Goal: Check status: Check status

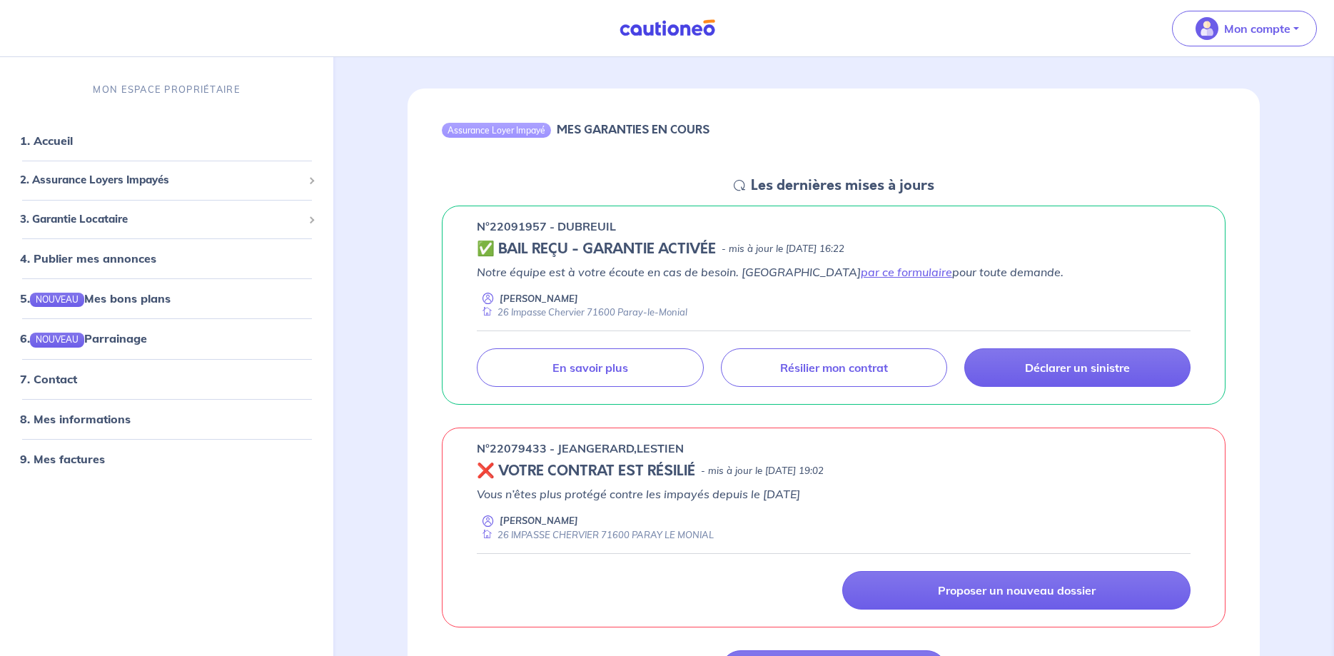
scroll to position [146, 0]
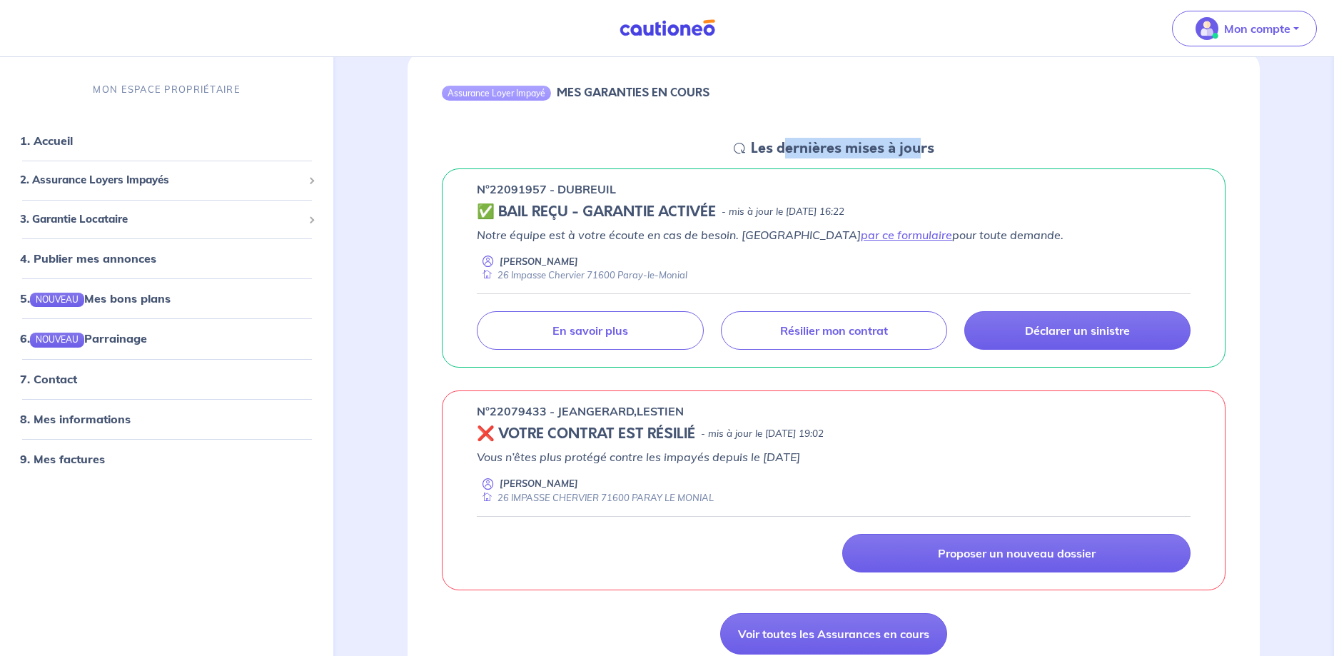
click at [776, 146] on h5 "Les dernières mises à jours" at bounding box center [842, 148] width 183 height 17
drag, startPoint x: 532, startPoint y: 214, endPoint x: 883, endPoint y: 213, distance: 351.8
click at [776, 213] on div "✅ BAIL REÇU - GARANTIE ACTIVÉE - mis à jour le [DATE] 16:22" at bounding box center [834, 211] width 714 height 17
drag, startPoint x: 644, startPoint y: 243, endPoint x: 654, endPoint y: 243, distance: 10.0
click at [654, 243] on p "Notre équipe est à votre écoute en cas de besoin. Passez par ce formulaire pour…" at bounding box center [834, 234] width 714 height 17
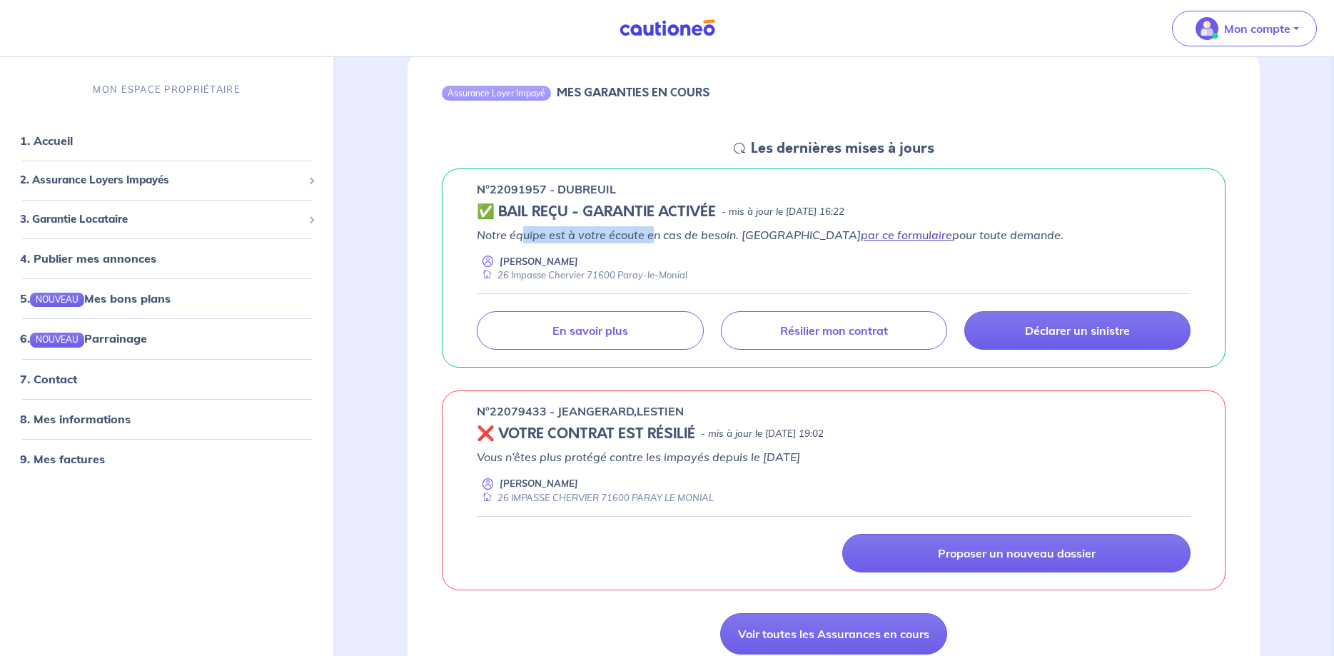
click at [776, 232] on link "par ce formulaire" at bounding box center [906, 235] width 91 height 14
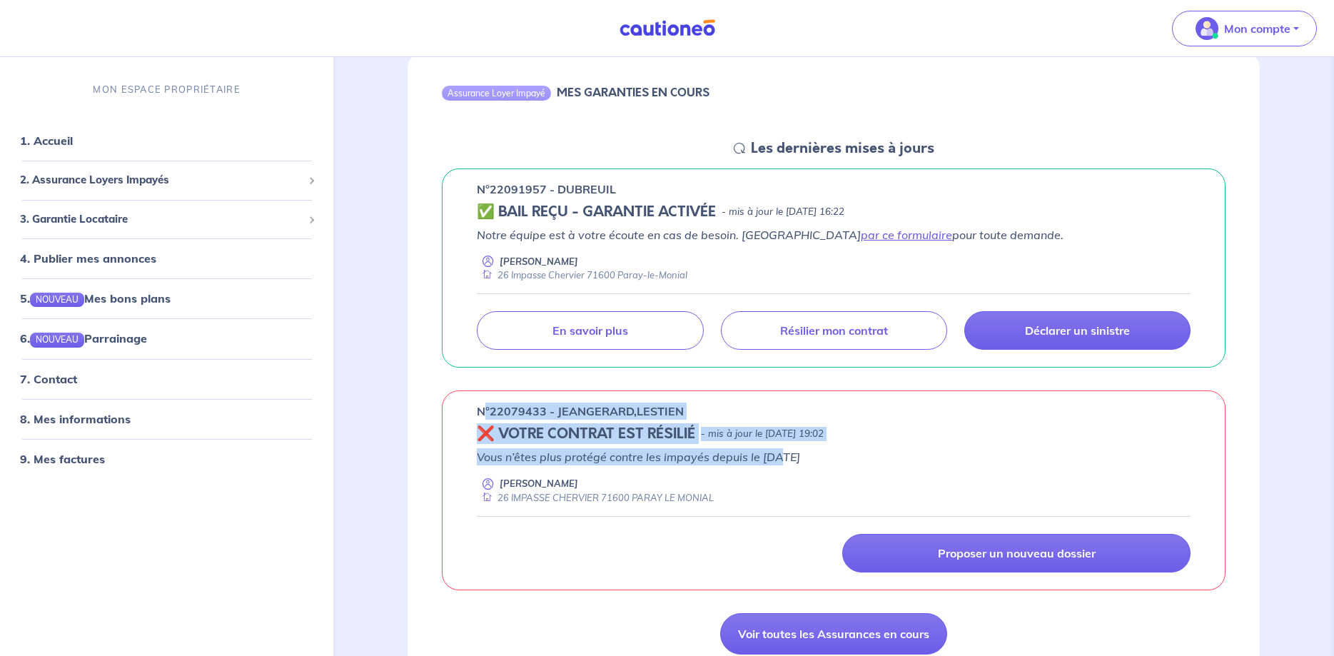
drag, startPoint x: 490, startPoint y: 408, endPoint x: 780, endPoint y: 456, distance: 293.7
click at [776, 456] on div "n°22079433 - JEANGERARD,LESTIEN ❌ VOTRE CONTRAT EST RÉSILIÉ - mis à jour le [DA…" at bounding box center [834, 490] width 784 height 200
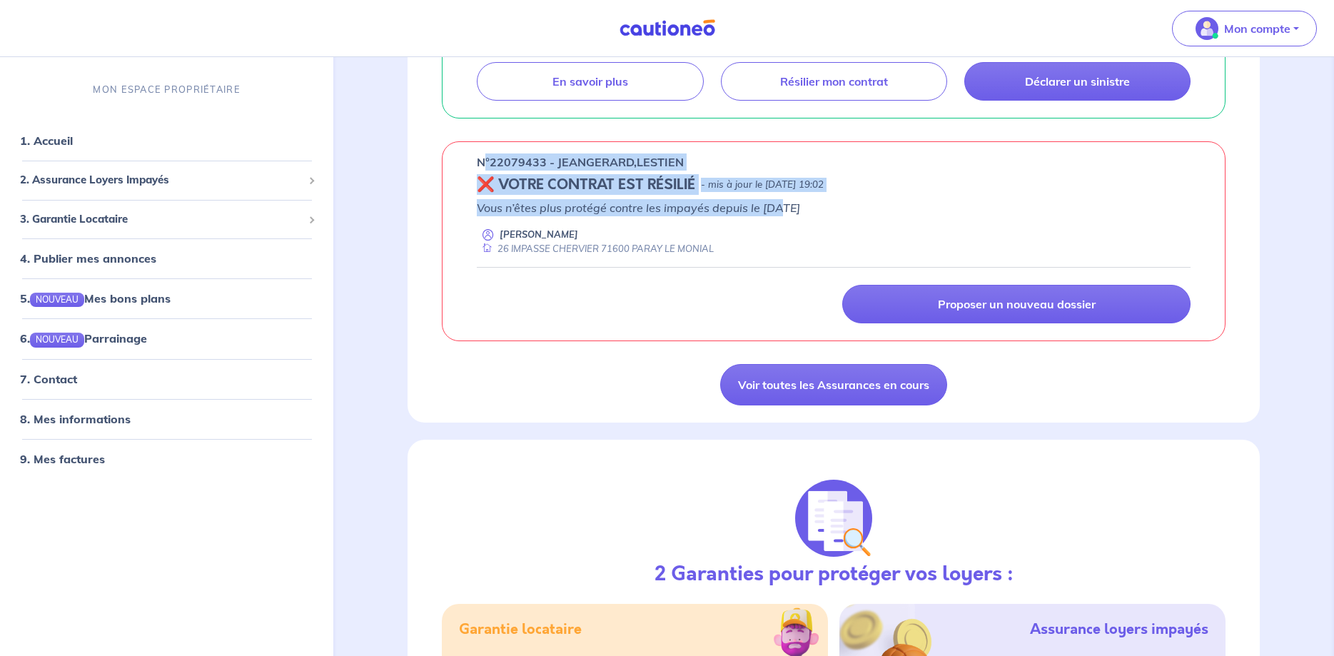
scroll to position [0, 0]
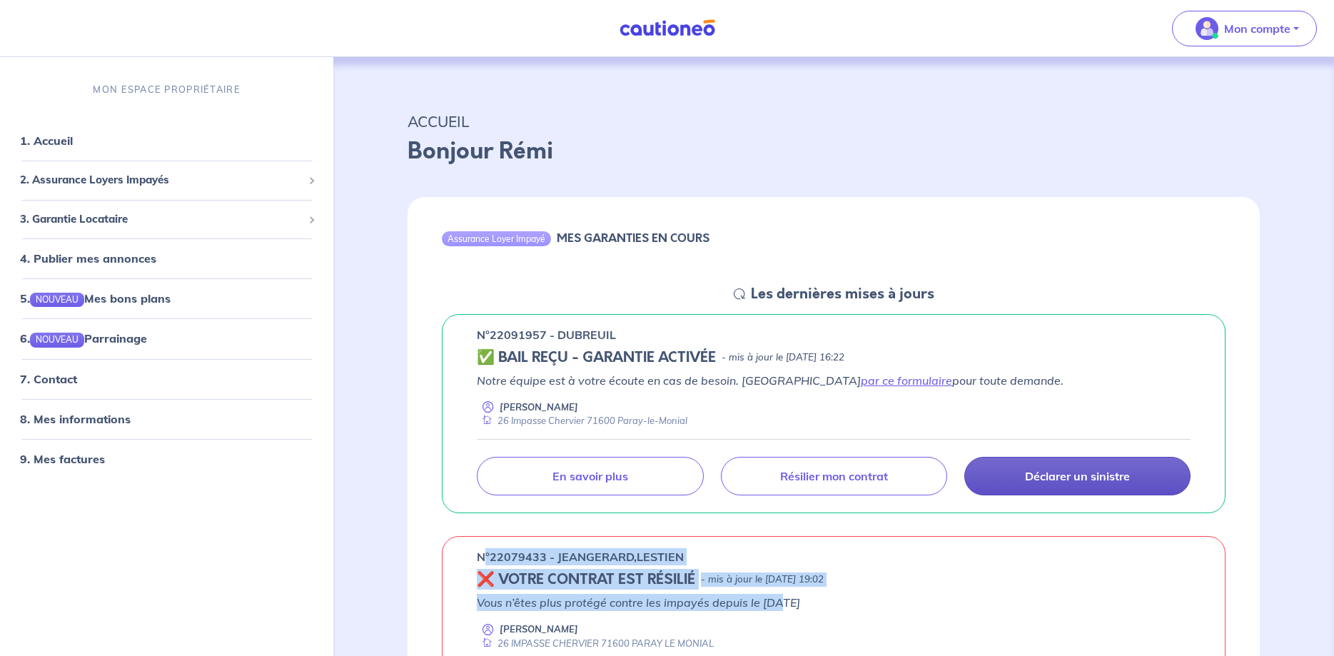
click at [776, 470] on p "Déclarer un sinistre" at bounding box center [1077, 476] width 105 height 14
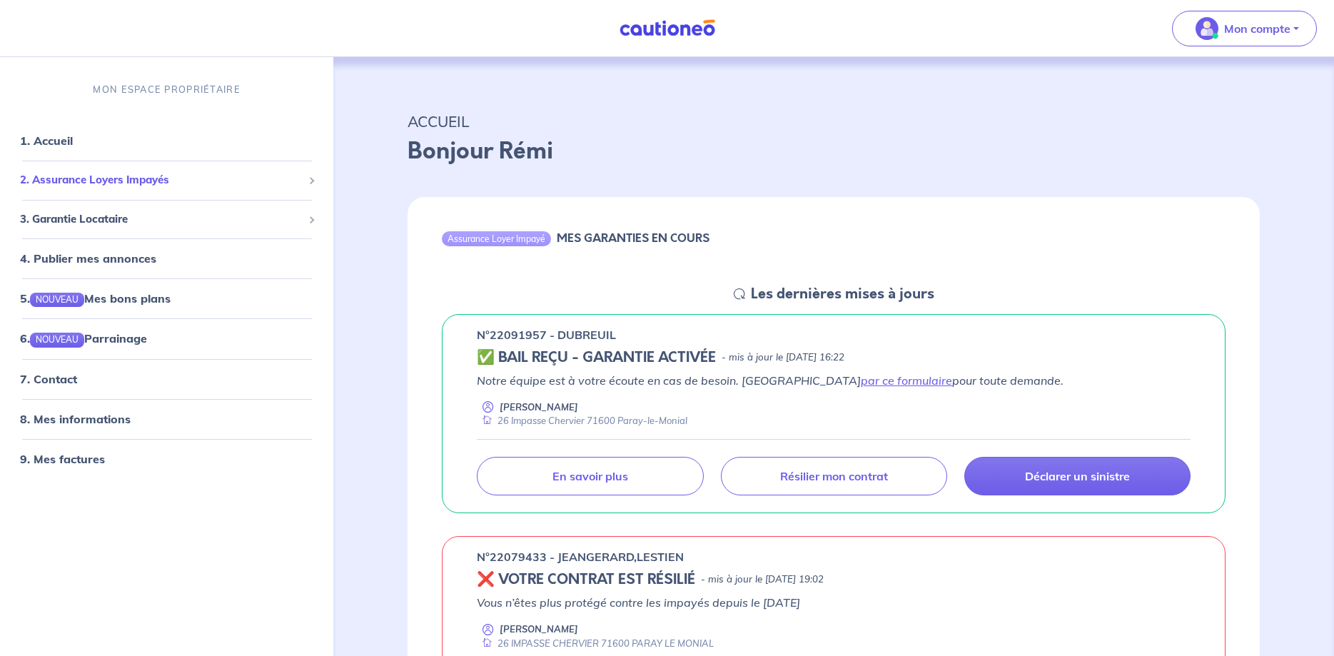
click at [313, 176] on div "2. Assurance Loyers Impayés" at bounding box center [167, 180] width 322 height 28
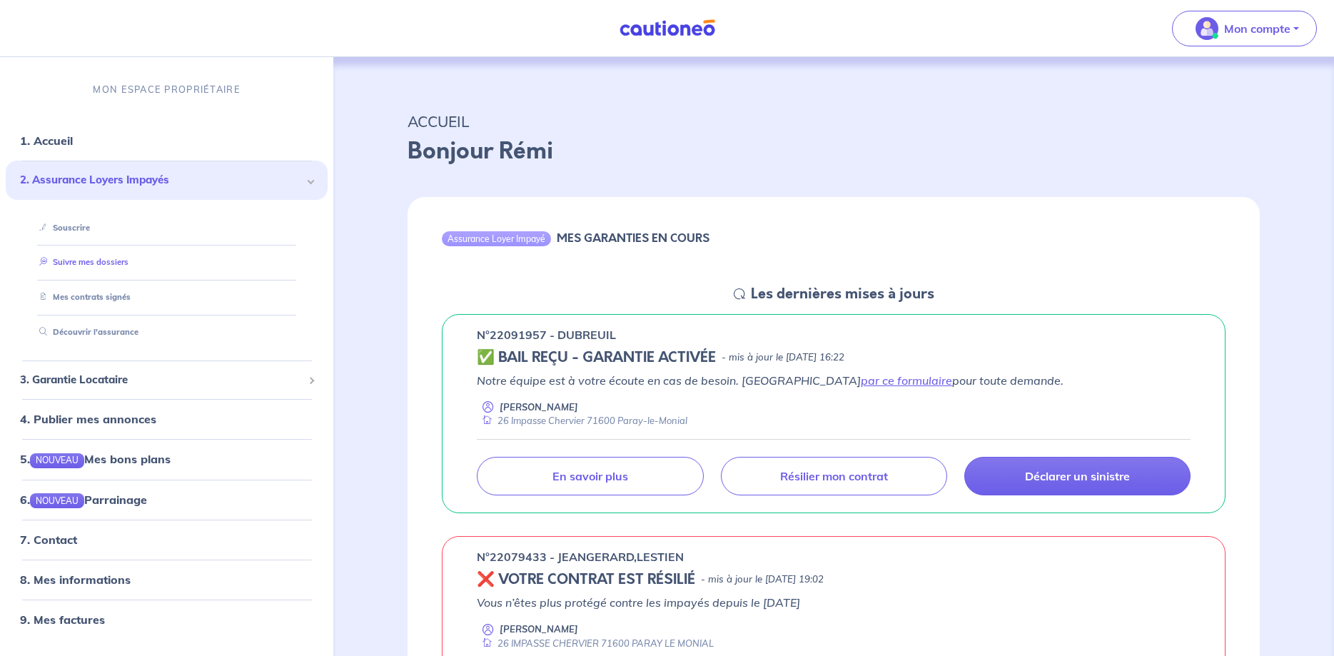
click at [83, 261] on link "Suivre mes dossiers" at bounding box center [81, 262] width 95 height 10
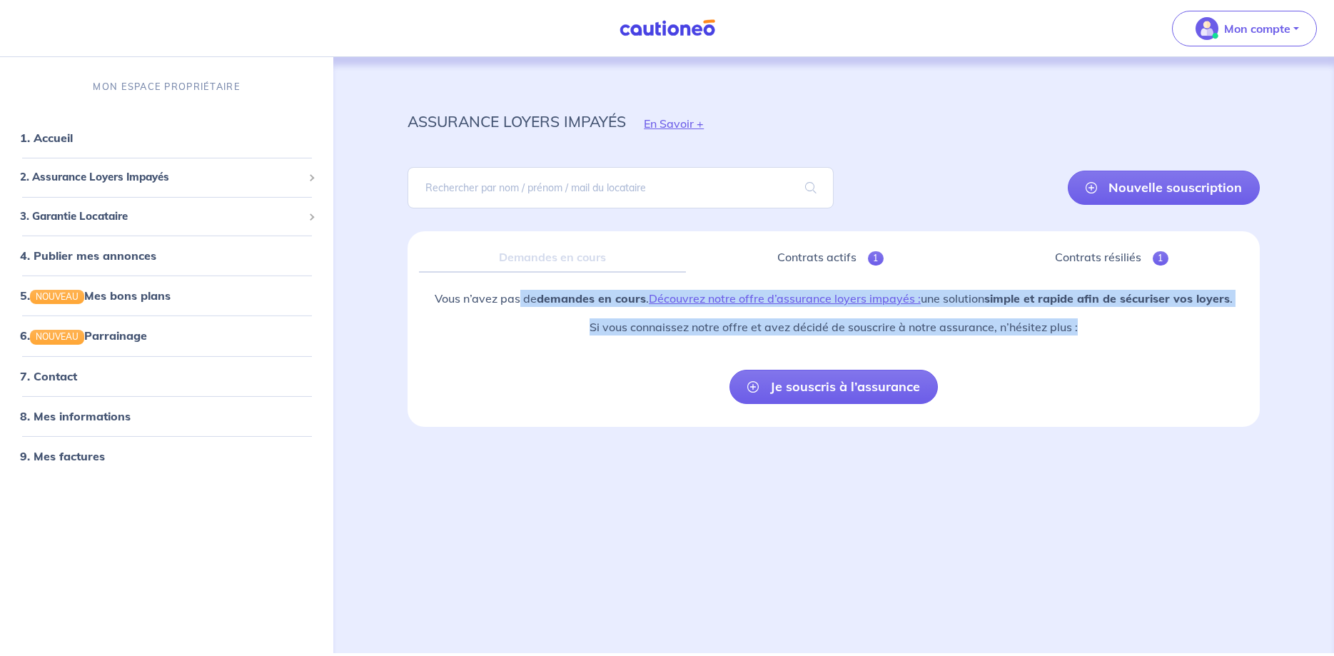
drag, startPoint x: 518, startPoint y: 289, endPoint x: 1097, endPoint y: 313, distance: 579.3
click at [776, 313] on div "Demandes en cours Contrats actifs 1 Contrats résiliés 1 Vous n’avez pas de dema…" at bounding box center [833, 329] width 852 height 196
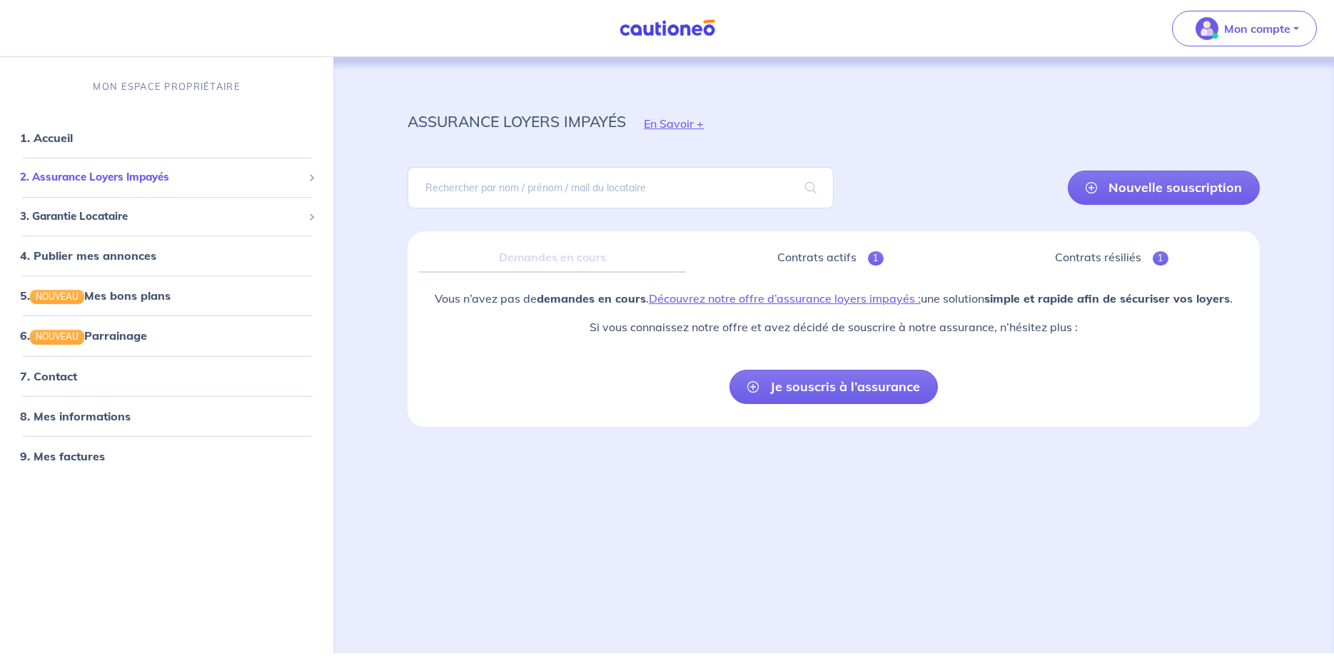
click at [113, 176] on span "2. Assurance Loyers Impayés" at bounding box center [161, 177] width 283 height 16
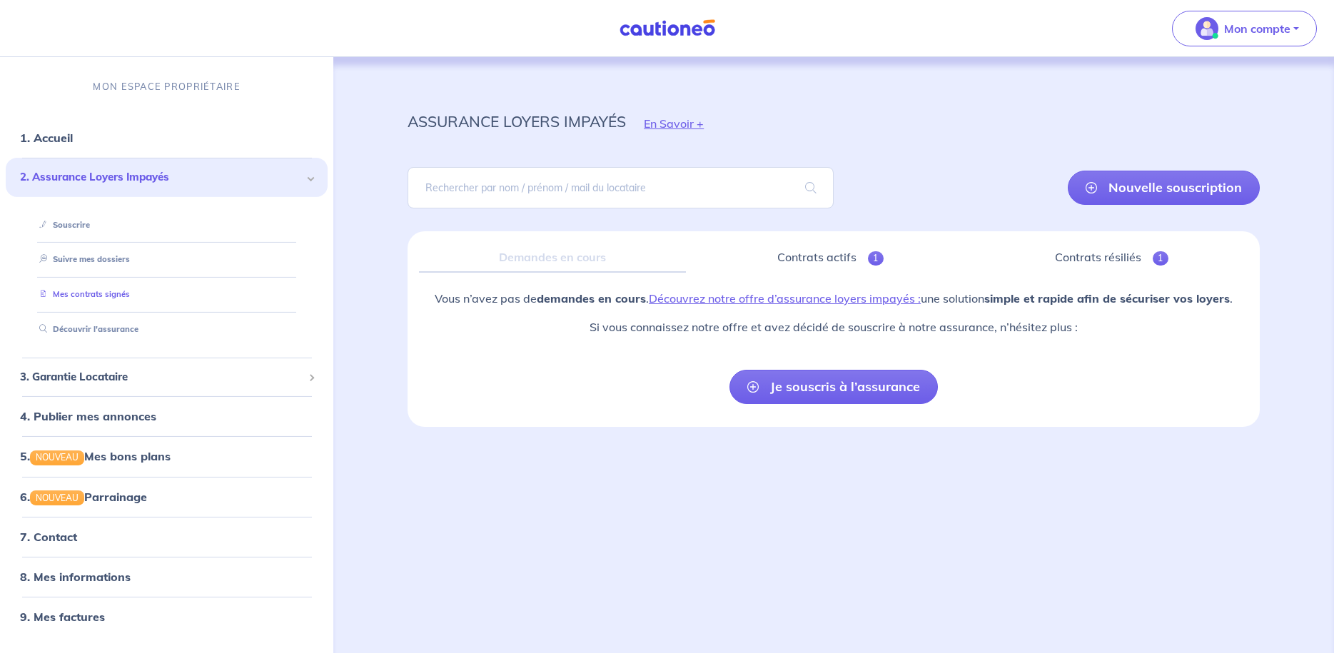
click at [83, 294] on link "Mes contrats signés" at bounding box center [82, 294] width 96 height 10
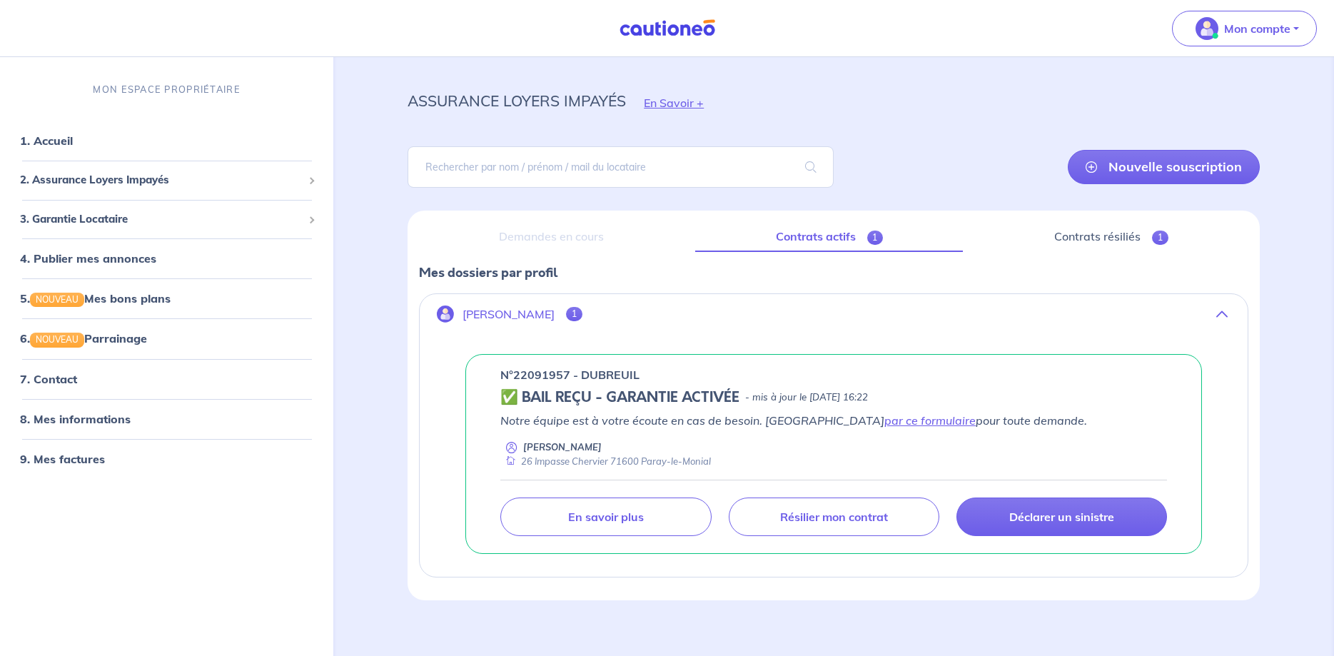
scroll to position [34, 0]
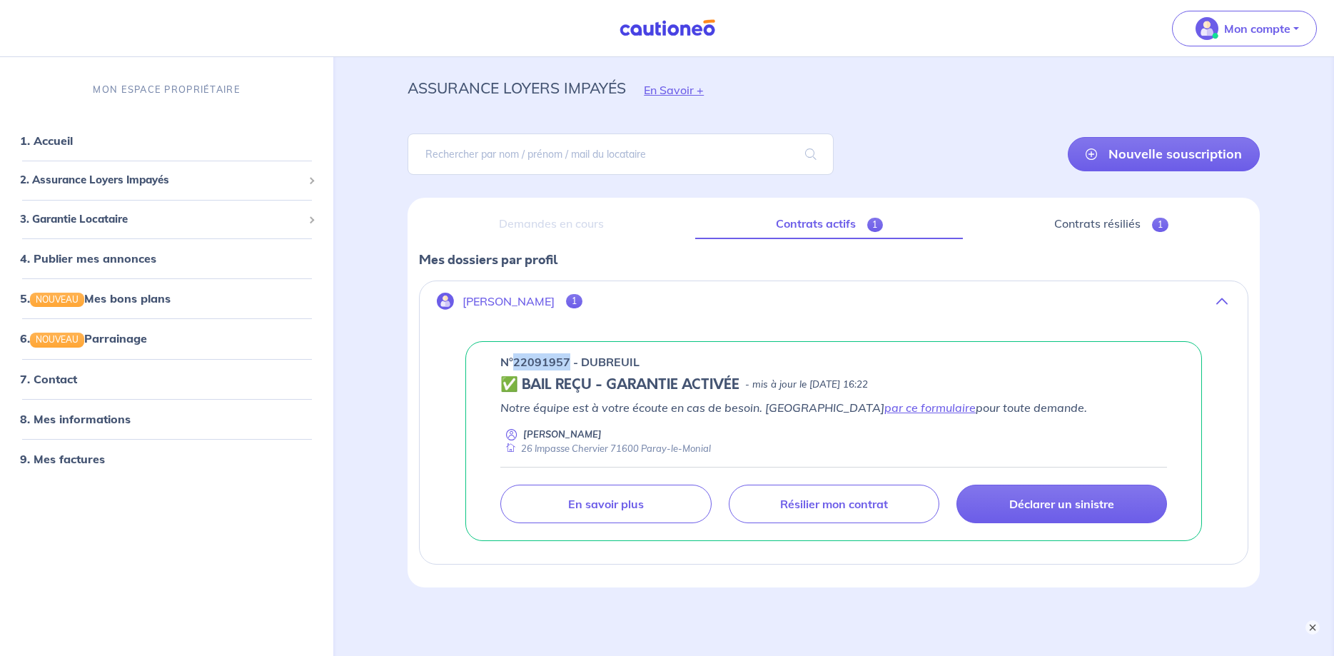
drag, startPoint x: 515, startPoint y: 361, endPoint x: 565, endPoint y: 355, distance: 51.0
click at [565, 355] on p "n°22091957 - DUBREUIL" at bounding box center [569, 361] width 139 height 17
copy p "22091957"
drag, startPoint x: 647, startPoint y: 360, endPoint x: 511, endPoint y: 363, distance: 135.6
click at [511, 363] on div "n°22091957 - DUBREUIL" at bounding box center [833, 361] width 667 height 17
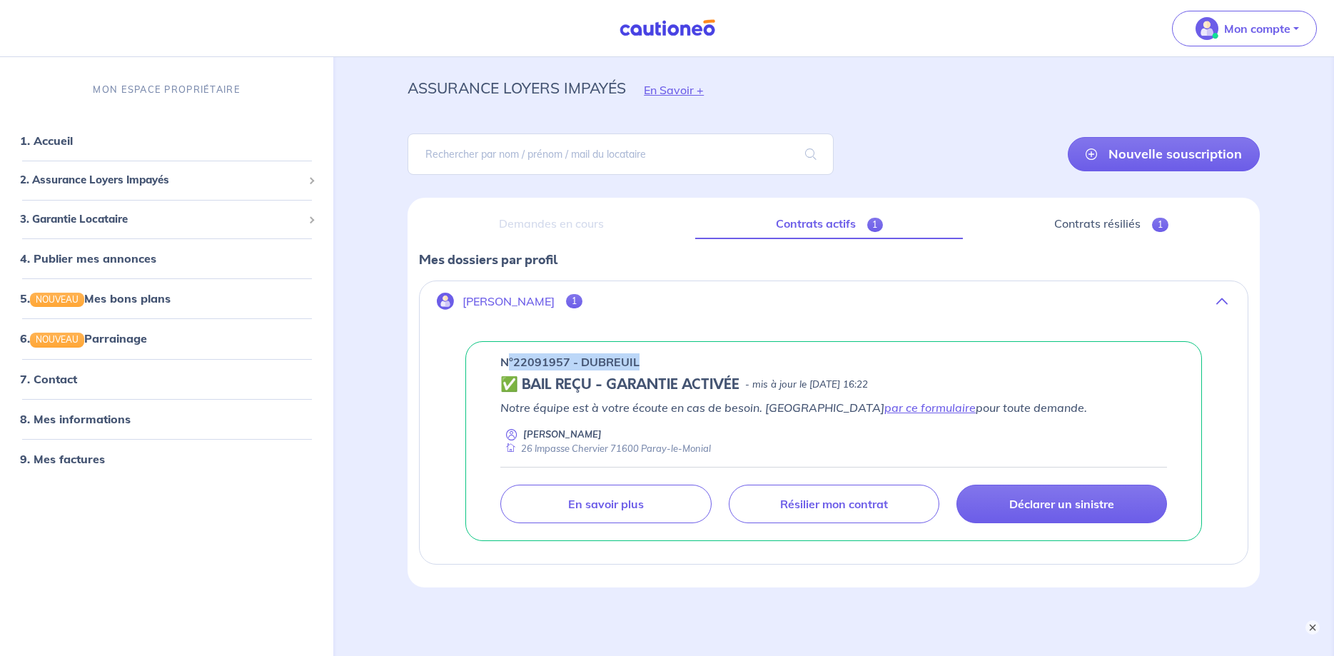
click at [587, 360] on p "n°22091957 - DUBREUIL" at bounding box center [569, 361] width 139 height 17
drag, startPoint x: 642, startPoint y: 354, endPoint x: 515, endPoint y: 358, distance: 127.1
click at [515, 358] on div "n°22091957 - DUBREUIL" at bounding box center [833, 361] width 667 height 17
copy p "22091957 - DUBREUIL"
